Goal: Task Accomplishment & Management: Manage account settings

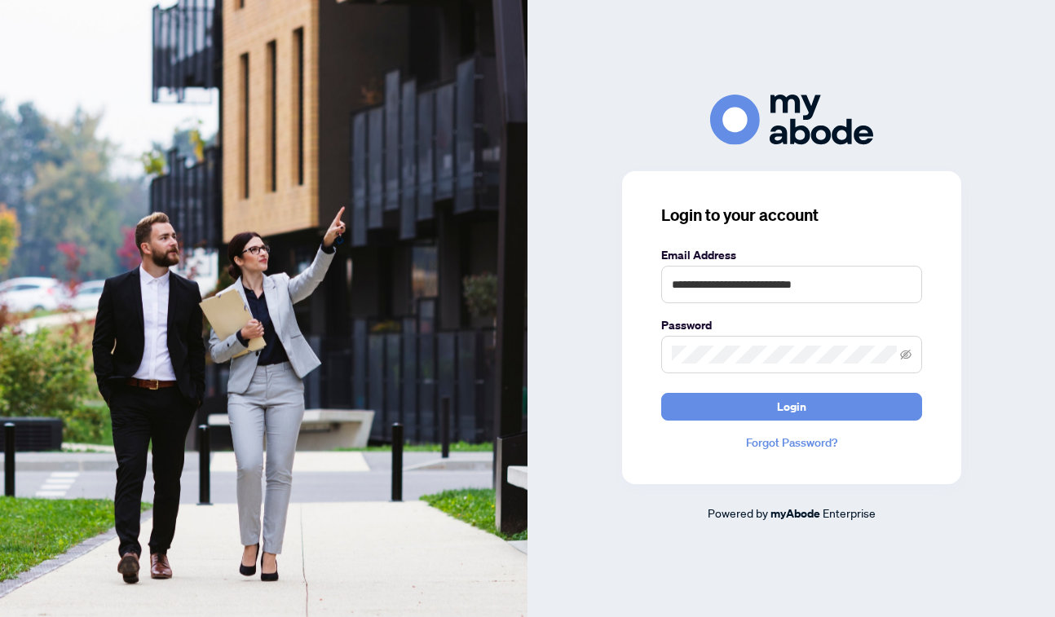
type input "**********"
click at [791, 406] on button "Login" at bounding box center [791, 407] width 261 height 28
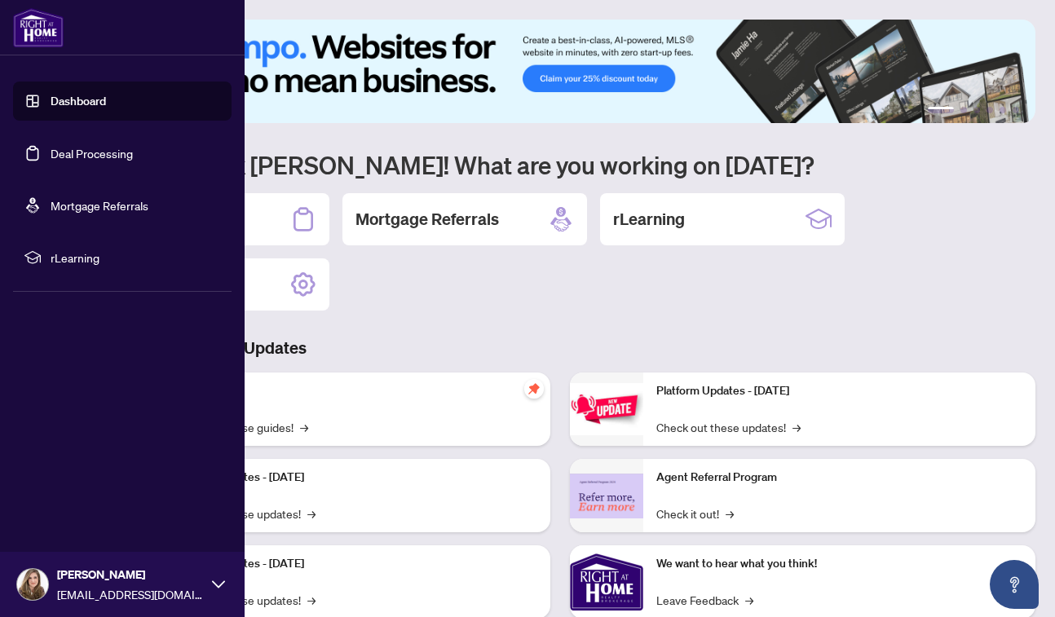
click at [77, 146] on link "Deal Processing" at bounding box center [92, 153] width 82 height 15
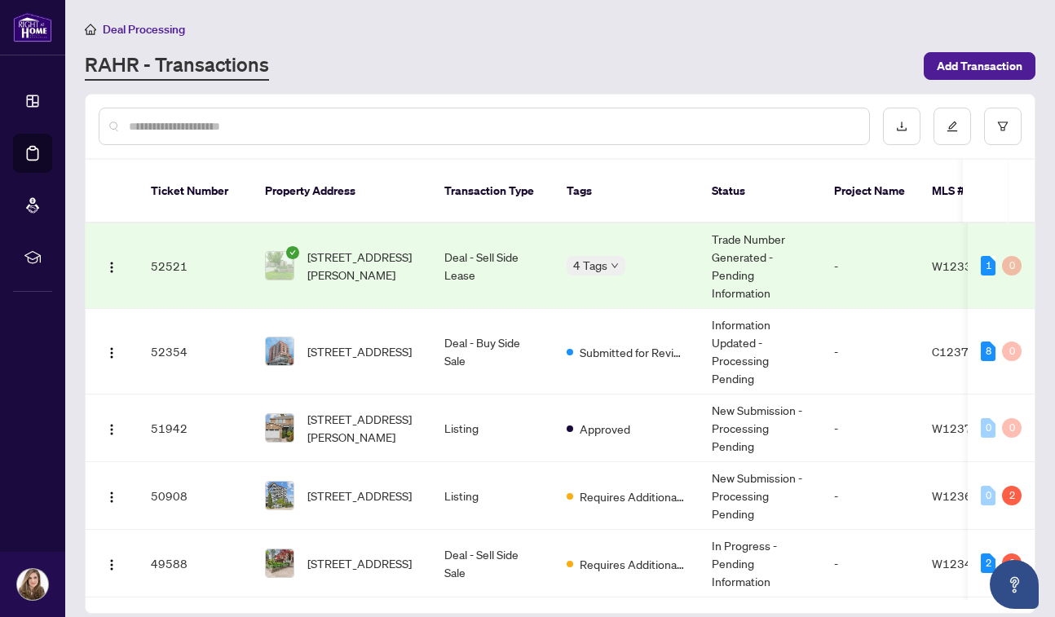
click at [687, 254] on td "4 Tags" at bounding box center [626, 266] width 145 height 86
click at [911, 254] on td "-" at bounding box center [870, 266] width 98 height 86
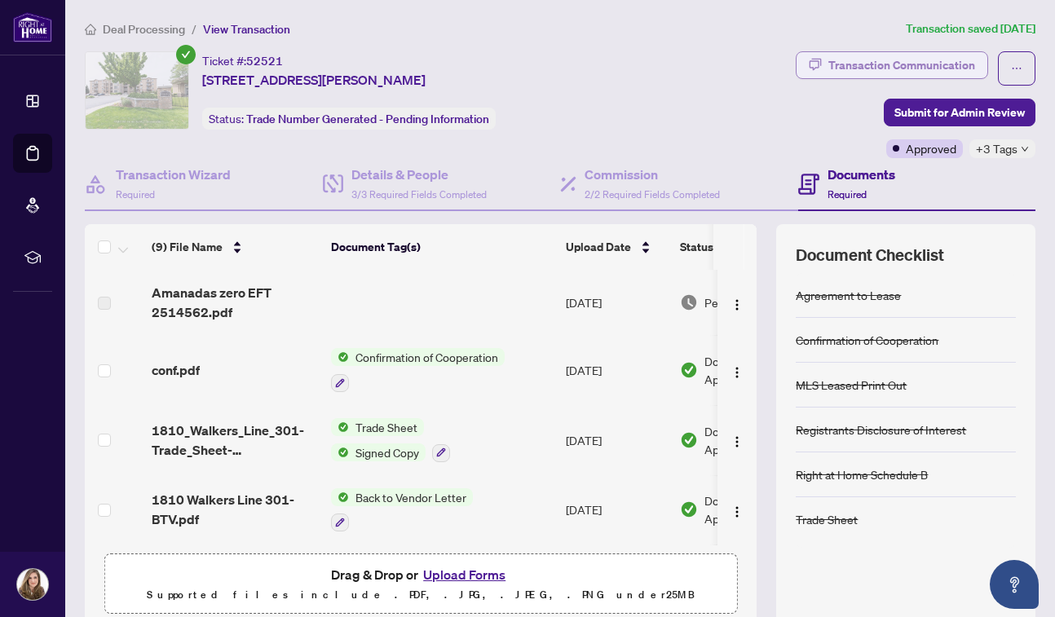
click at [935, 64] on div "Transaction Communication" at bounding box center [902, 65] width 147 height 26
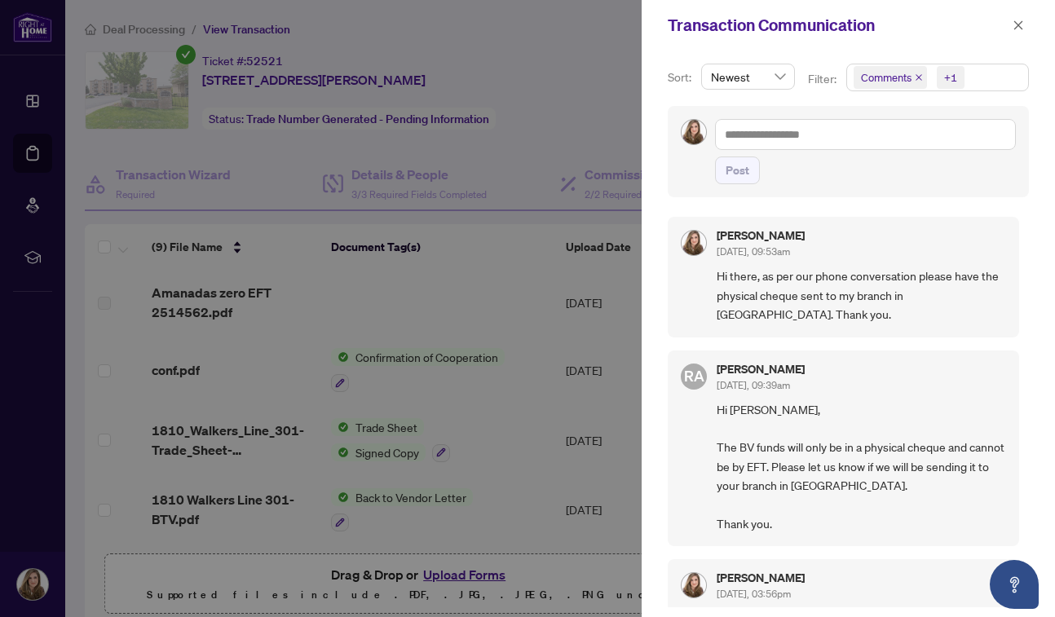
click at [282, 291] on div at bounding box center [527, 308] width 1055 height 617
click at [1023, 29] on icon "close" at bounding box center [1018, 25] width 11 height 11
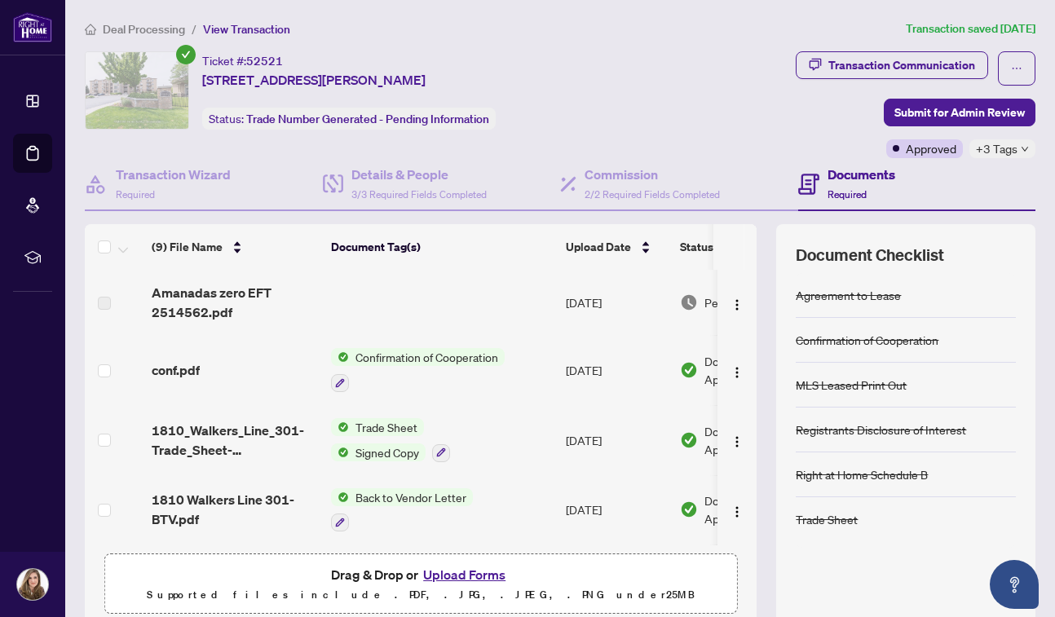
click at [497, 310] on td at bounding box center [442, 302] width 235 height 65
click at [195, 299] on span "Amanadas zero EFT 2514562.pdf" at bounding box center [235, 302] width 166 height 39
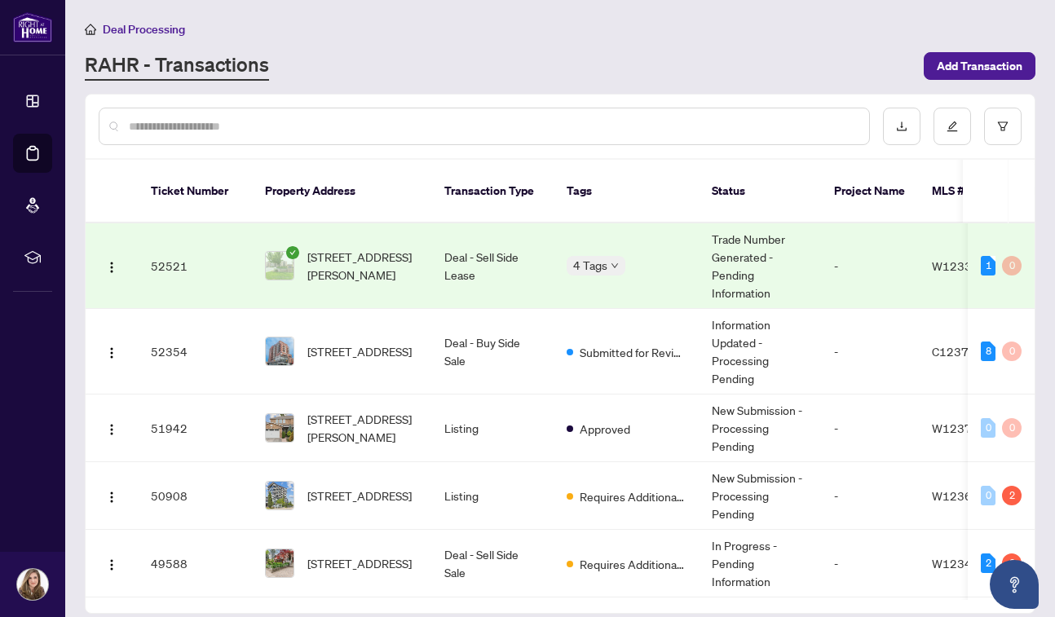
click at [407, 29] on div "Deal Processing" at bounding box center [560, 29] width 951 height 19
